Goal: Information Seeking & Learning: Compare options

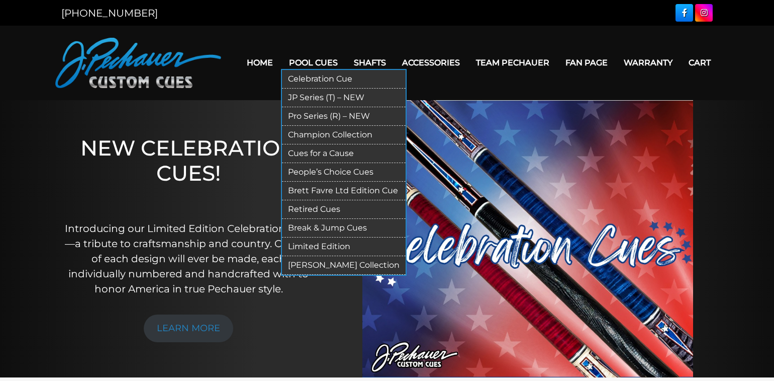
click at [332, 247] on link "Limited Edition" at bounding box center [344, 246] width 124 height 19
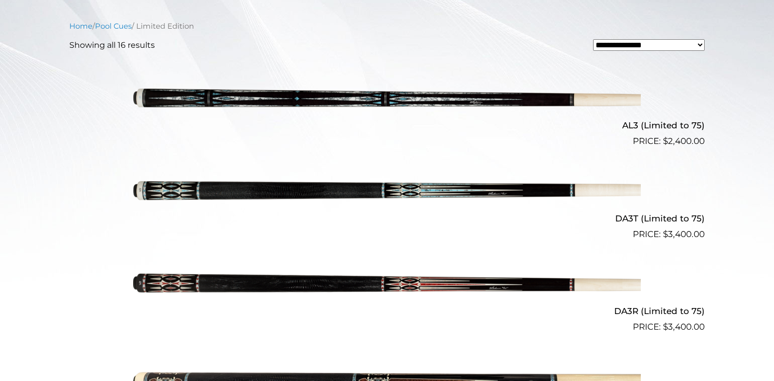
scroll to position [302, 0]
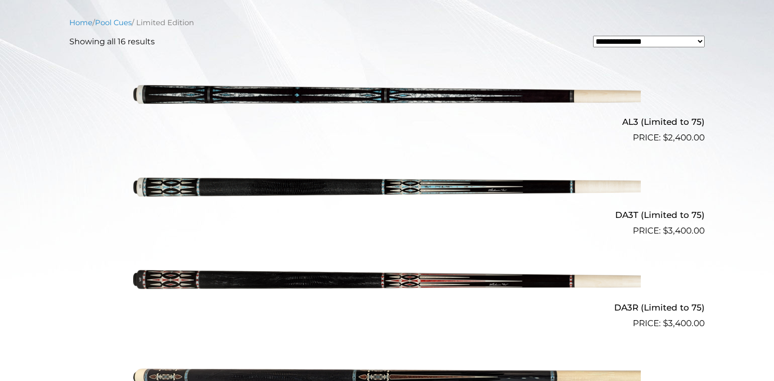
click at [231, 176] on img at bounding box center [387, 190] width 508 height 84
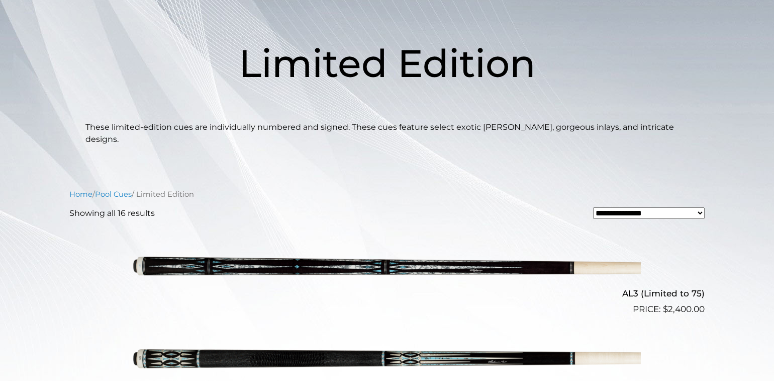
scroll to position [0, 0]
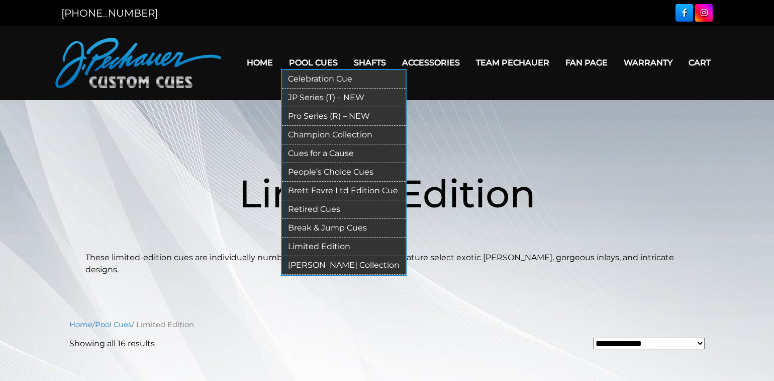
click at [310, 114] on link "Pro Series (R) – NEW" at bounding box center [344, 116] width 124 height 19
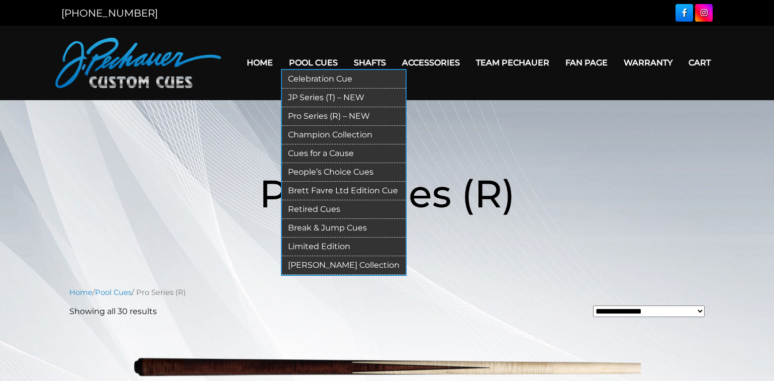
click at [313, 131] on link "Champion Collection" at bounding box center [344, 135] width 124 height 19
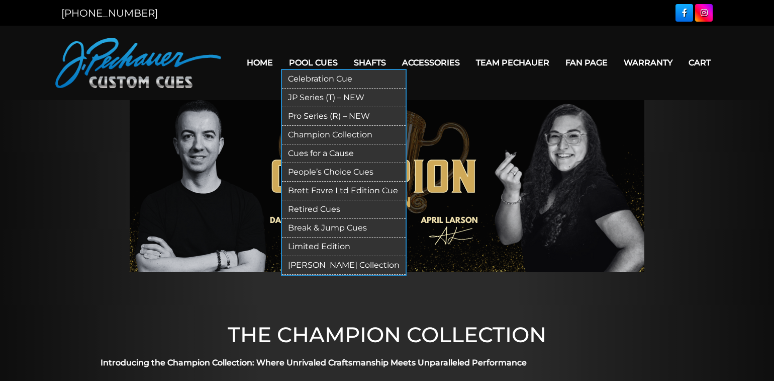
click at [330, 173] on link "People’s Choice Cues" at bounding box center [344, 172] width 124 height 19
